Goal: Check status: Check status

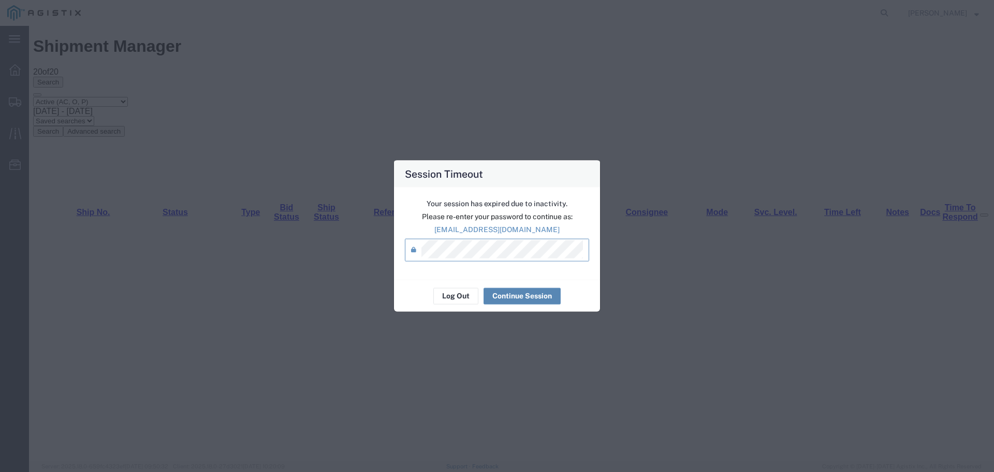
click at [512, 289] on button "Continue Session" at bounding box center [522, 295] width 77 height 17
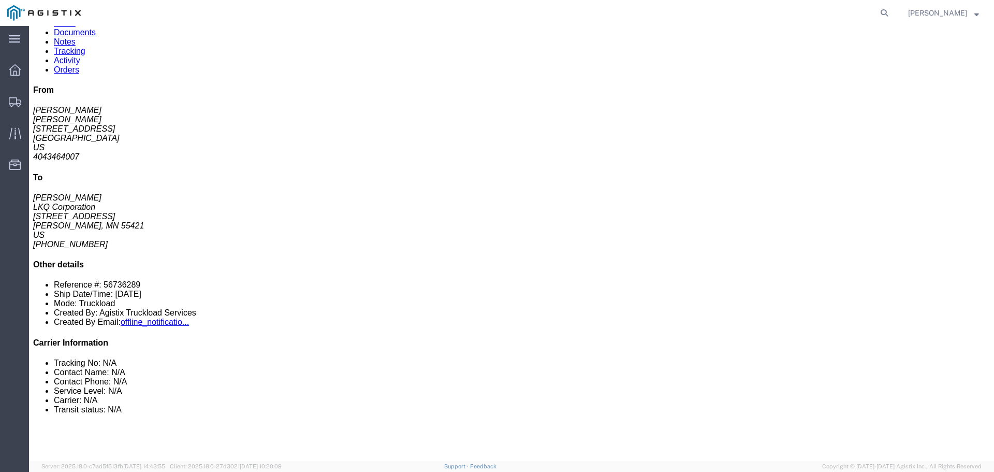
scroll to position [104, 0]
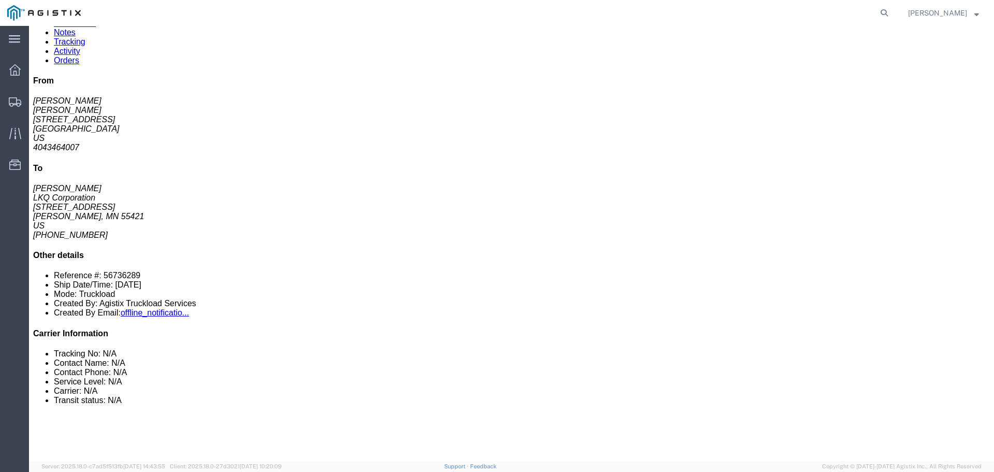
click button "button"
click li "Service Level: N/A"
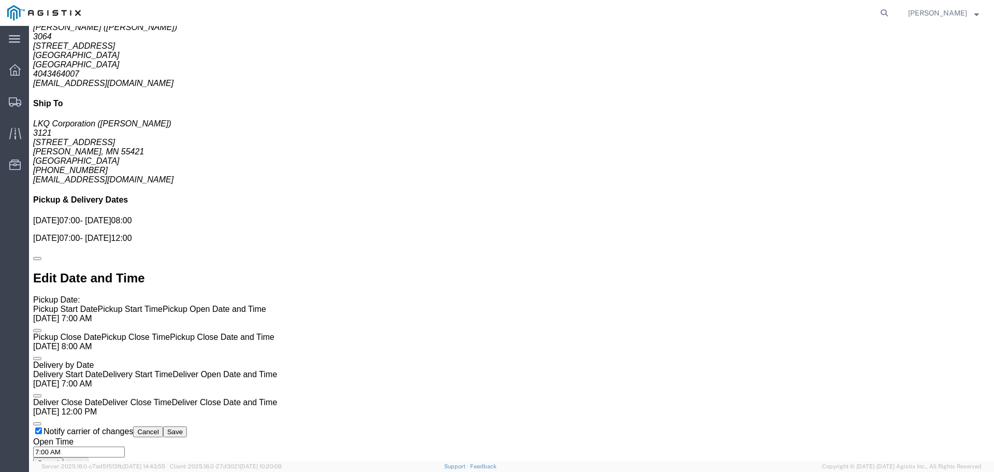
scroll to position [748, 0]
